Goal: Task Accomplishment & Management: Use online tool/utility

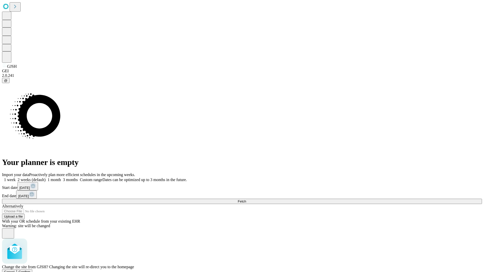
click at [30, 270] on span "Confirm" at bounding box center [25, 272] width 12 height 4
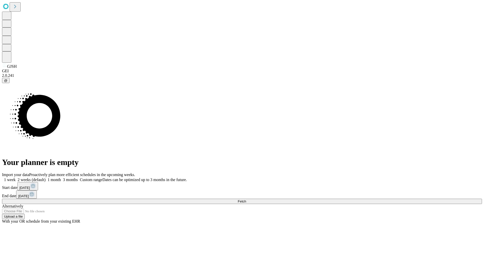
click at [16, 178] on label "1 week" at bounding box center [9, 180] width 14 height 4
click at [246, 199] on span "Fetch" at bounding box center [241, 201] width 8 height 4
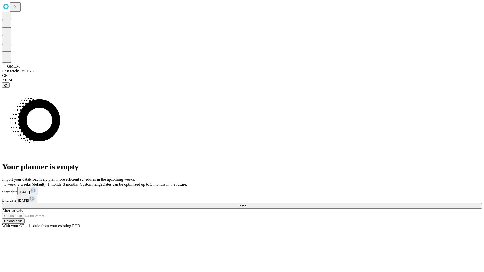
click at [16, 182] on label "1 week" at bounding box center [9, 184] width 14 height 4
click at [246, 204] on span "Fetch" at bounding box center [241, 206] width 8 height 4
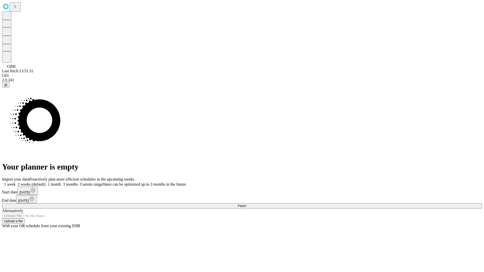
click at [16, 182] on label "1 week" at bounding box center [9, 184] width 14 height 4
click at [246, 204] on span "Fetch" at bounding box center [241, 206] width 8 height 4
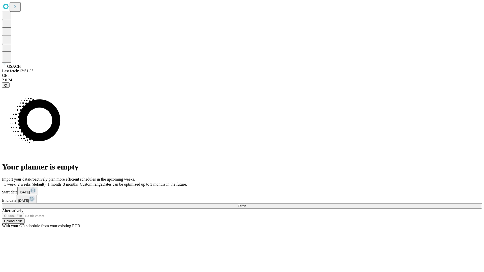
click at [16, 182] on label "1 week" at bounding box center [9, 184] width 14 height 4
click at [246, 204] on span "Fetch" at bounding box center [241, 206] width 8 height 4
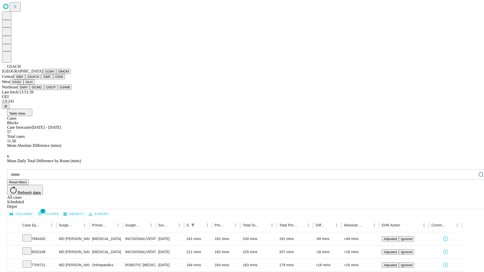
click at [41, 79] on button "GMC" at bounding box center [47, 76] width 12 height 5
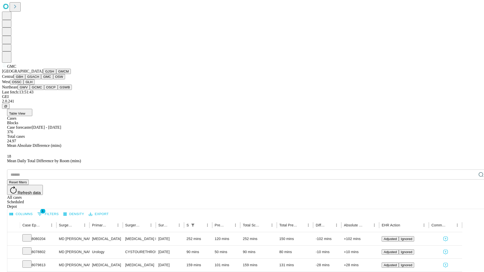
click at [53, 79] on button "OSW" at bounding box center [59, 76] width 12 height 5
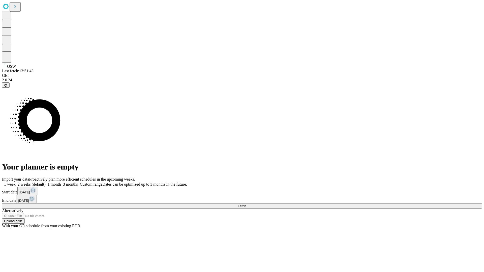
click at [16, 182] on label "1 week" at bounding box center [9, 184] width 14 height 4
click at [246, 204] on span "Fetch" at bounding box center [241, 206] width 8 height 4
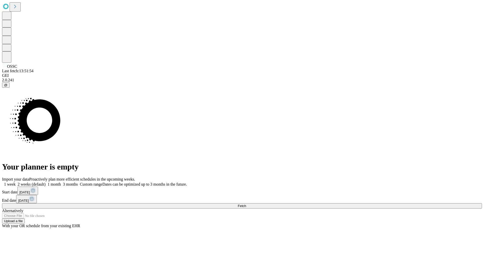
click at [16, 182] on label "1 week" at bounding box center [9, 184] width 14 height 4
click at [246, 204] on span "Fetch" at bounding box center [241, 206] width 8 height 4
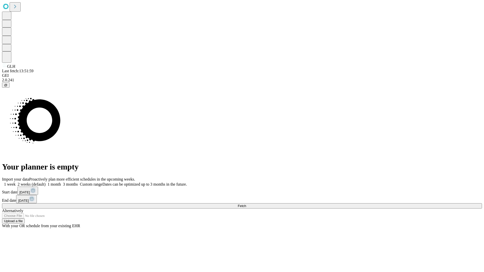
click at [16, 182] on label "1 week" at bounding box center [9, 184] width 14 height 4
click at [246, 204] on span "Fetch" at bounding box center [241, 206] width 8 height 4
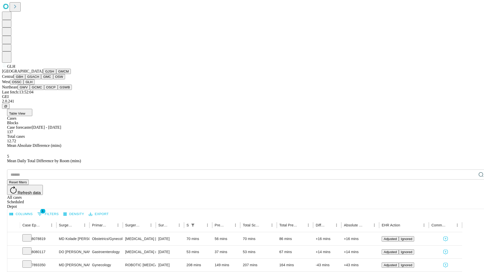
click at [30, 90] on button "GWV" at bounding box center [24, 87] width 12 height 5
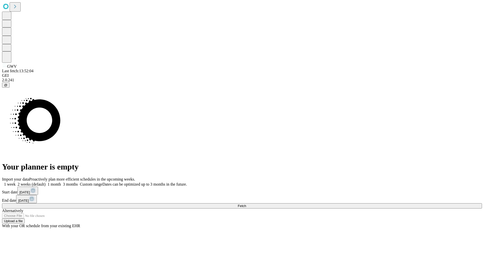
click at [16, 182] on label "1 week" at bounding box center [9, 184] width 14 height 4
click at [246, 204] on span "Fetch" at bounding box center [241, 206] width 8 height 4
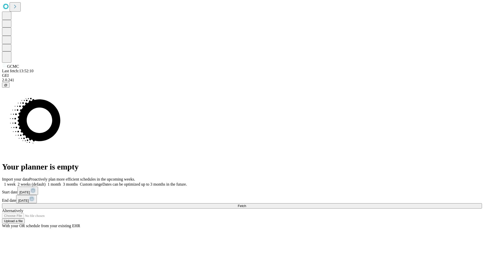
click at [16, 182] on label "1 week" at bounding box center [9, 184] width 14 height 4
click at [246, 204] on span "Fetch" at bounding box center [241, 206] width 8 height 4
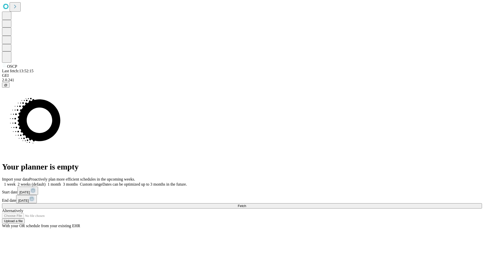
click at [16, 182] on label "1 week" at bounding box center [9, 184] width 14 height 4
click at [246, 204] on span "Fetch" at bounding box center [241, 206] width 8 height 4
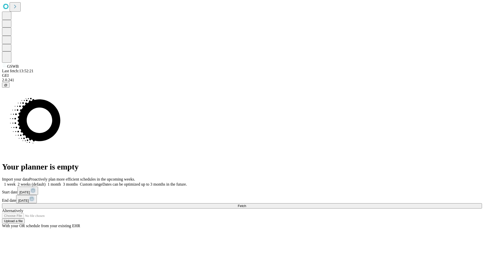
click at [16, 182] on label "1 week" at bounding box center [9, 184] width 14 height 4
click at [246, 204] on span "Fetch" at bounding box center [241, 206] width 8 height 4
